Goal: Transaction & Acquisition: Purchase product/service

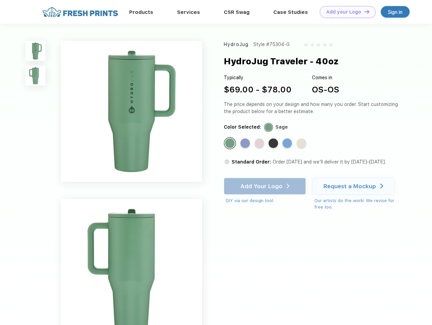
click at [345, 12] on link "Add your Logo Design Tool" at bounding box center [348, 12] width 56 height 12
click at [0, 0] on div "Design Tool" at bounding box center [0, 0] width 0 height 0
click at [364, 12] on link "Add your Logo Design Tool" at bounding box center [348, 12] width 56 height 12
click at [36, 51] on img at bounding box center [35, 51] width 20 height 20
click at [36, 76] on img at bounding box center [35, 76] width 20 height 20
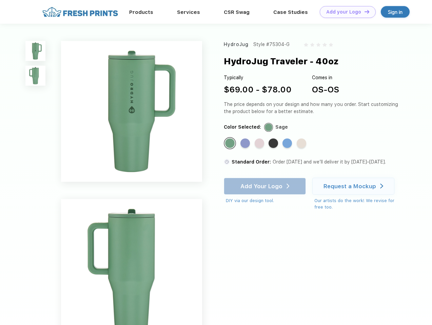
click at [230, 144] on div "Standard Color" at bounding box center [229, 143] width 9 height 9
click at [246, 144] on div "Standard Color" at bounding box center [244, 143] width 9 height 9
click at [260, 144] on div "Standard Color" at bounding box center [258, 143] width 9 height 9
click at [274, 144] on div "Standard Color" at bounding box center [272, 143] width 9 height 9
click at [288, 144] on div "Standard Color" at bounding box center [286, 143] width 9 height 9
